Goal: Task Accomplishment & Management: Use online tool/utility

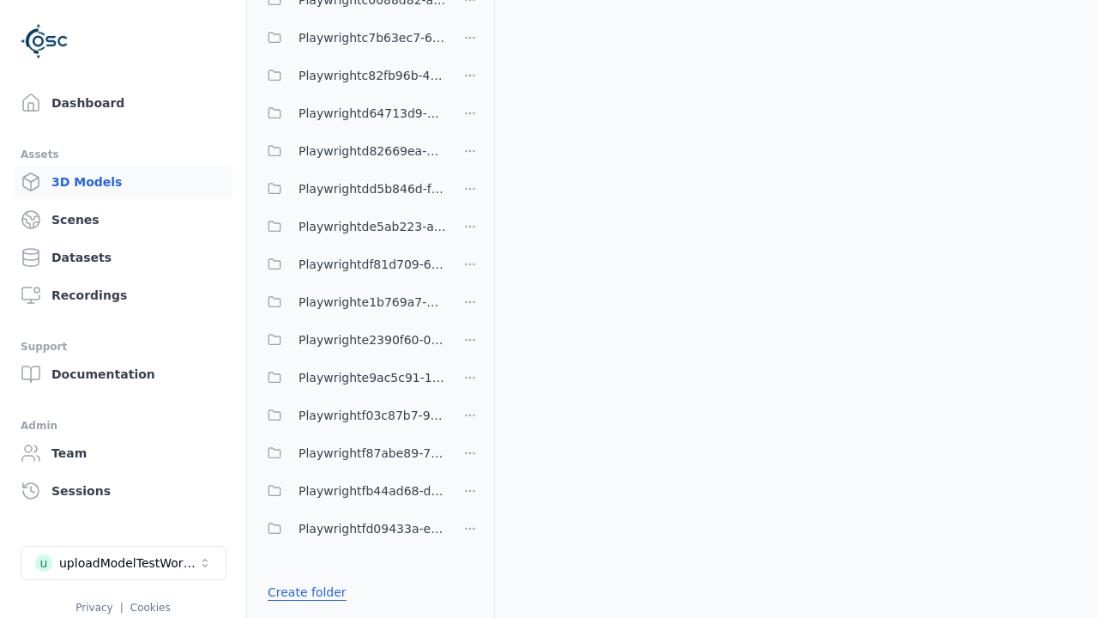
click at [302, 592] on link "Create folder" at bounding box center [307, 591] width 79 height 17
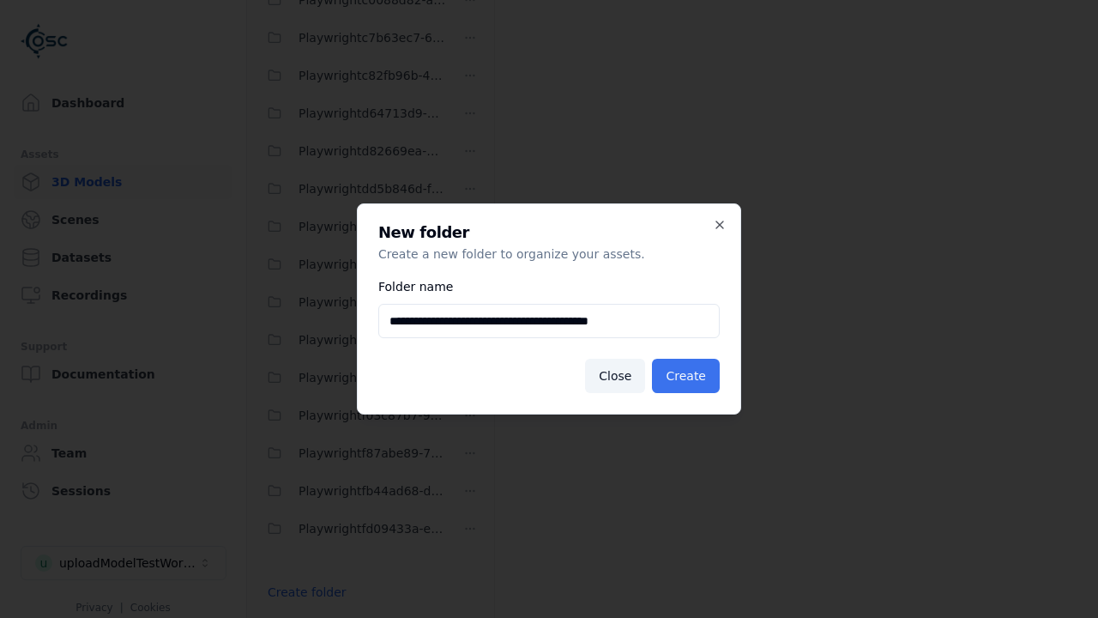
type input "**********"
click at [688, 376] on button "Create" at bounding box center [686, 376] width 68 height 34
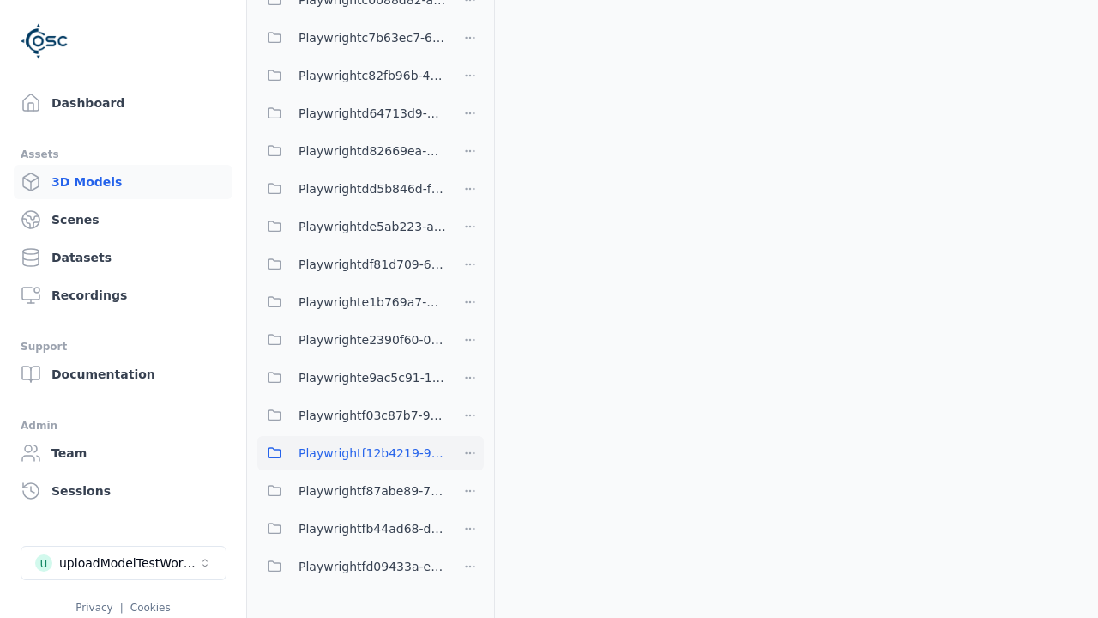
click at [352, 453] on span "Playwrightf12b4219-9525-4842-afac-db475d305d63" at bounding box center [372, 453] width 148 height 21
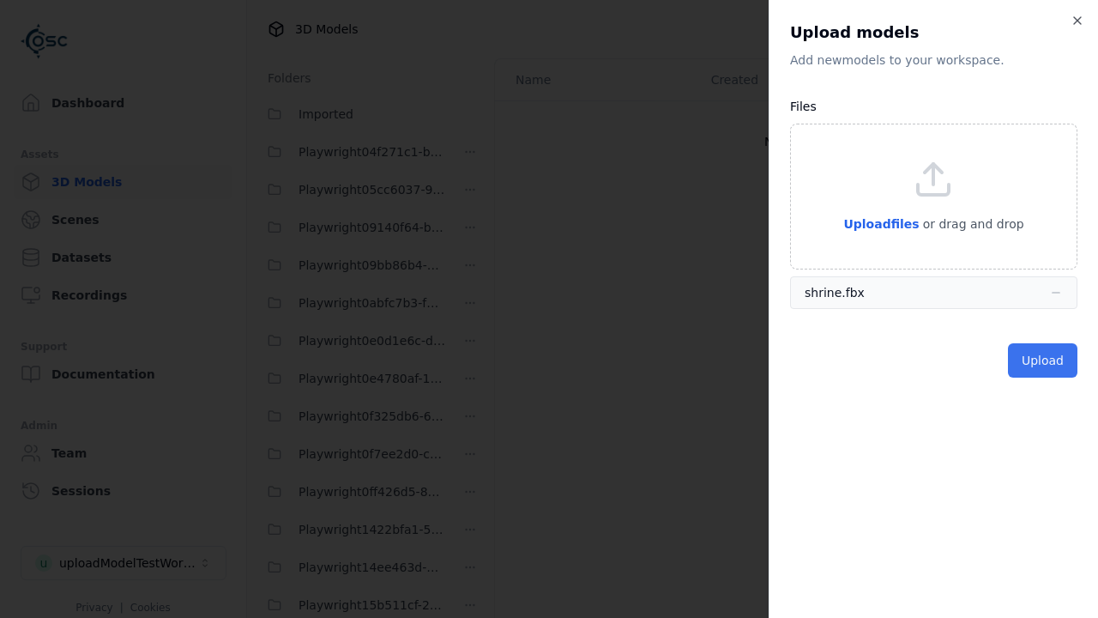
click at [1044, 360] on button "Upload" at bounding box center [1042, 360] width 69 height 34
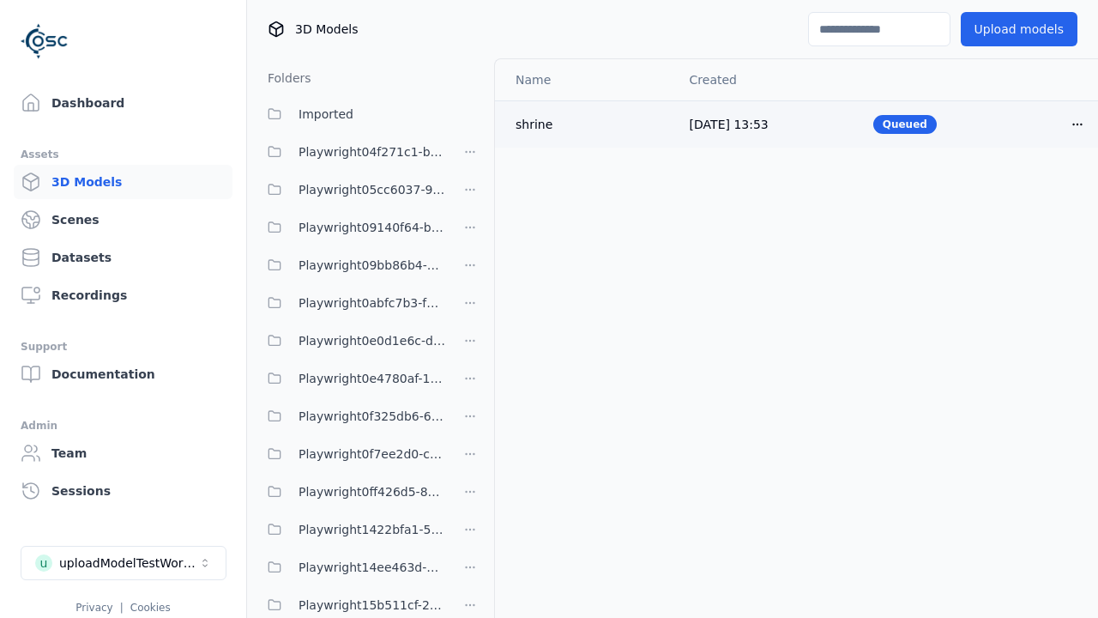
click at [1077, 124] on html "Support Dashboard Assets 3D Models Scenes Datasets Recordings Support Documenta…" at bounding box center [549, 309] width 1098 height 618
